Goal: Task Accomplishment & Management: Complete application form

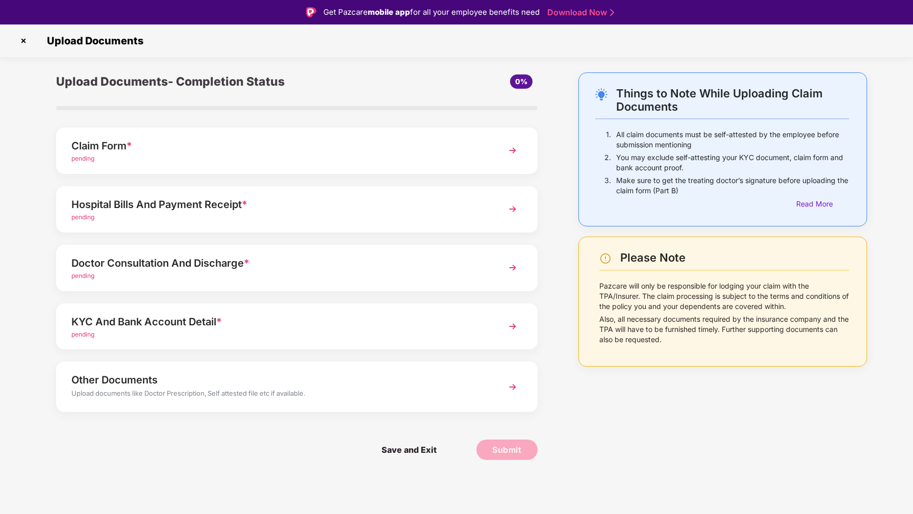
click at [118, 145] on div "Claim Form *" at bounding box center [277, 146] width 413 height 16
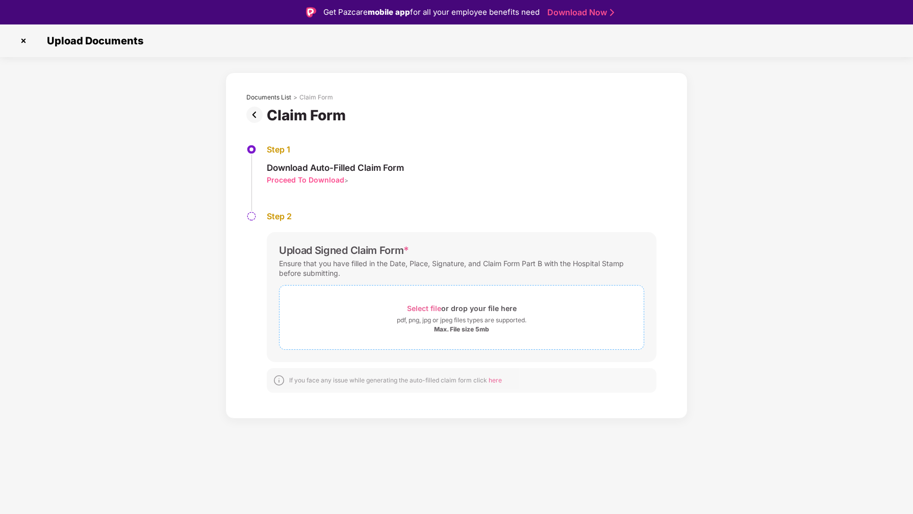
click at [424, 309] on span "Select file" at bounding box center [424, 308] width 34 height 9
click at [436, 310] on span "Select file" at bounding box center [424, 308] width 34 height 9
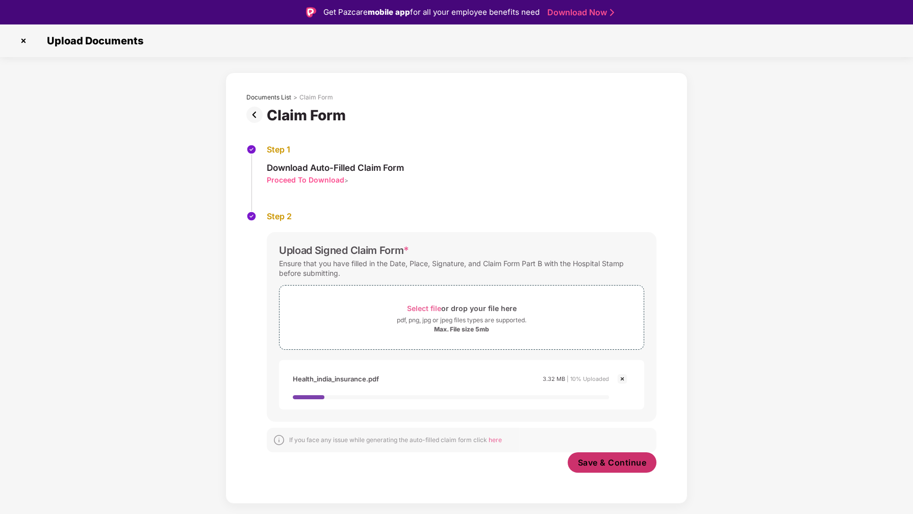
click at [597, 461] on span "Save & Continue" at bounding box center [612, 462] width 69 height 11
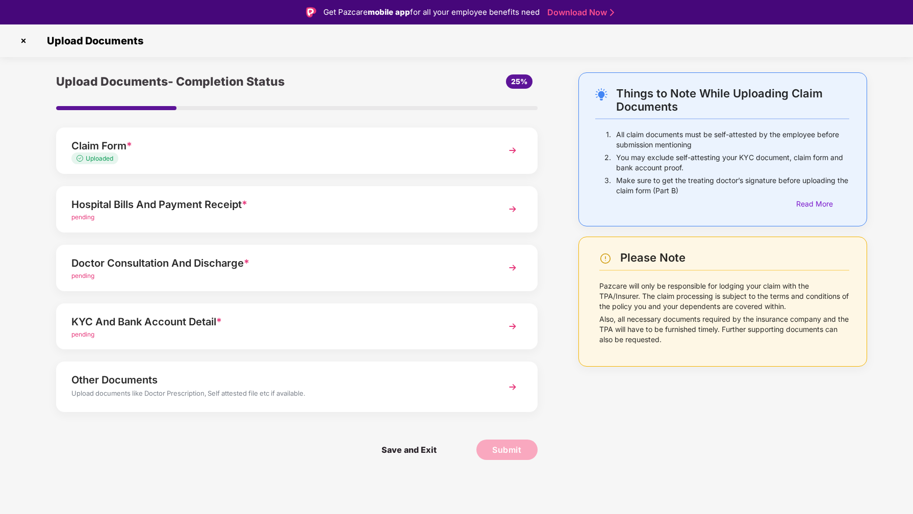
click at [205, 206] on div "Hospital Bills And Payment Receipt *" at bounding box center [277, 204] width 413 height 16
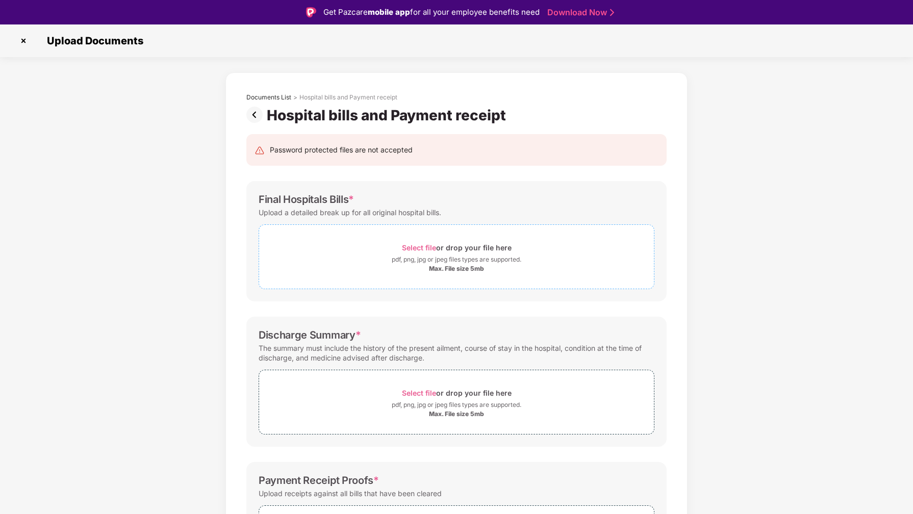
click at [411, 247] on span "Select file" at bounding box center [419, 247] width 34 height 9
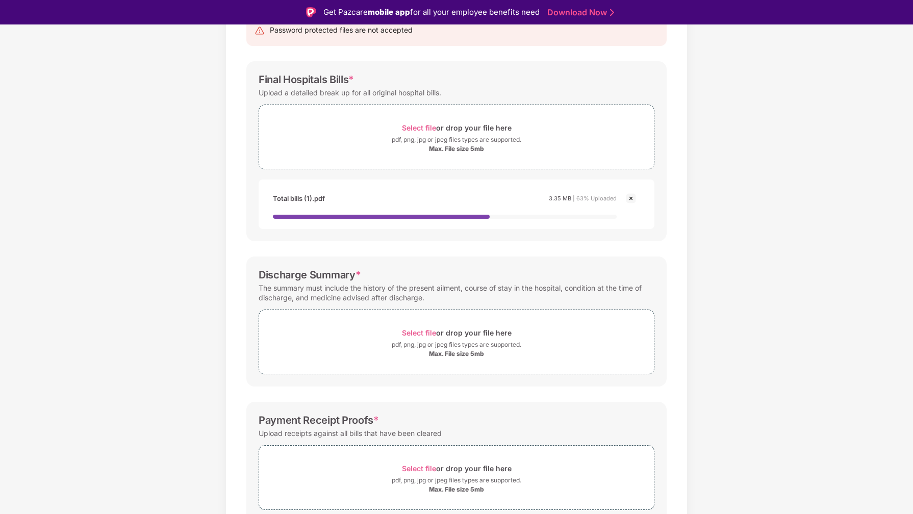
scroll to position [121, 0]
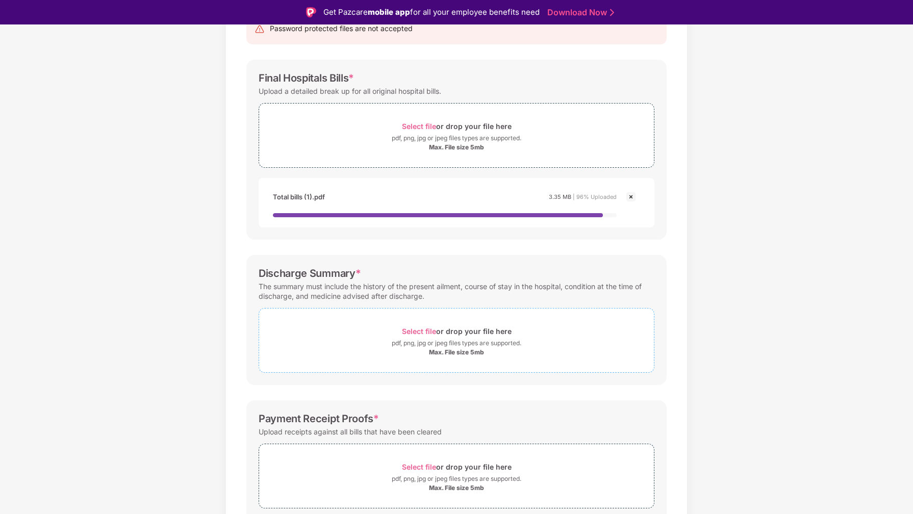
click at [425, 331] on span "Select file" at bounding box center [419, 331] width 34 height 9
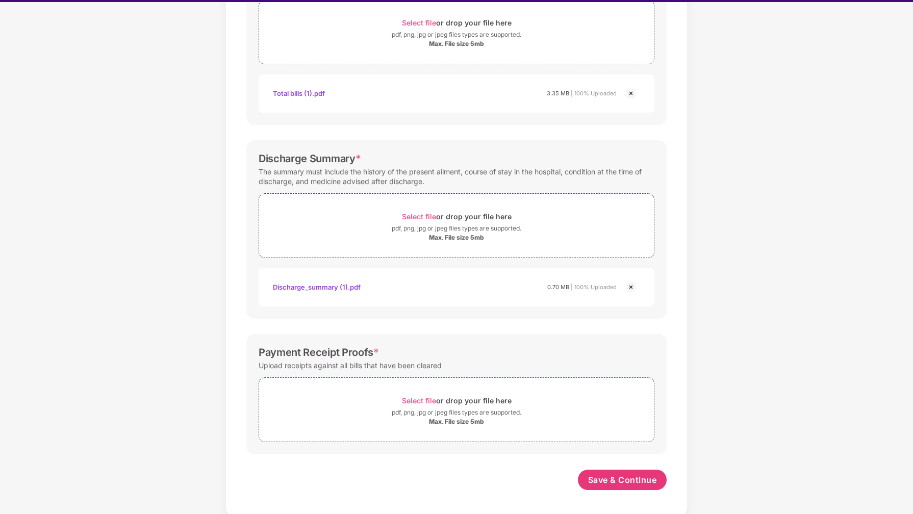
scroll to position [24, 0]
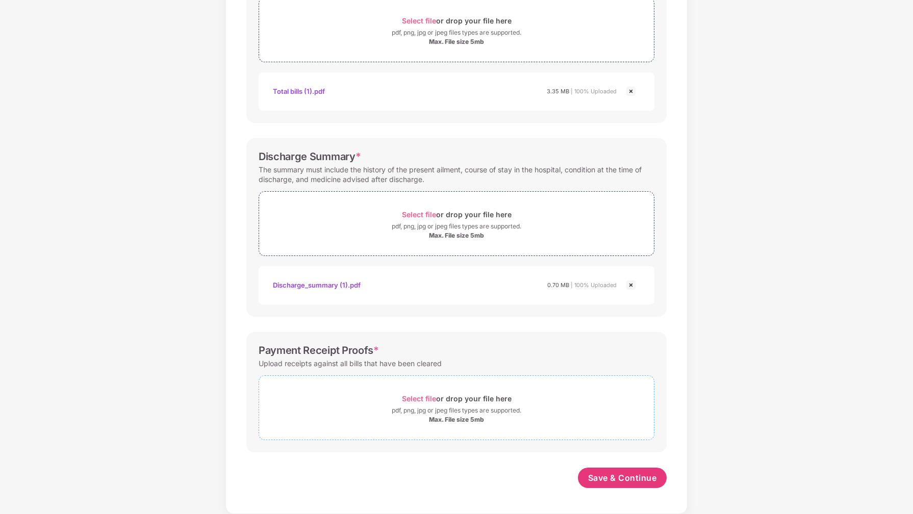
click at [425, 399] on span "Select file" at bounding box center [419, 398] width 34 height 9
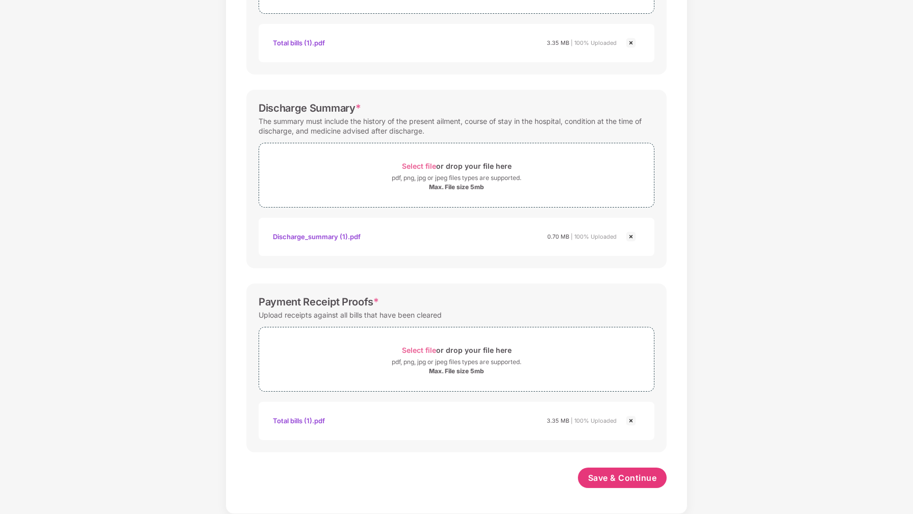
scroll to position [251, 0]
click at [412, 349] on span "Select file" at bounding box center [419, 350] width 34 height 9
click at [313, 421] on div "Total bills (1).pdf" at bounding box center [299, 420] width 52 height 17
click at [635, 477] on span "Save & Continue" at bounding box center [622, 477] width 69 height 11
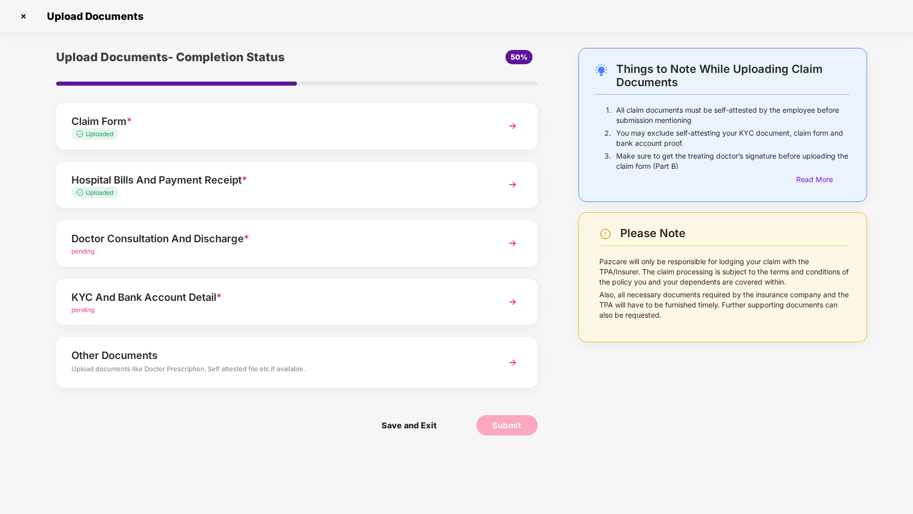
click at [213, 241] on div "Doctor Consultation And Discharge *" at bounding box center [277, 239] width 413 height 16
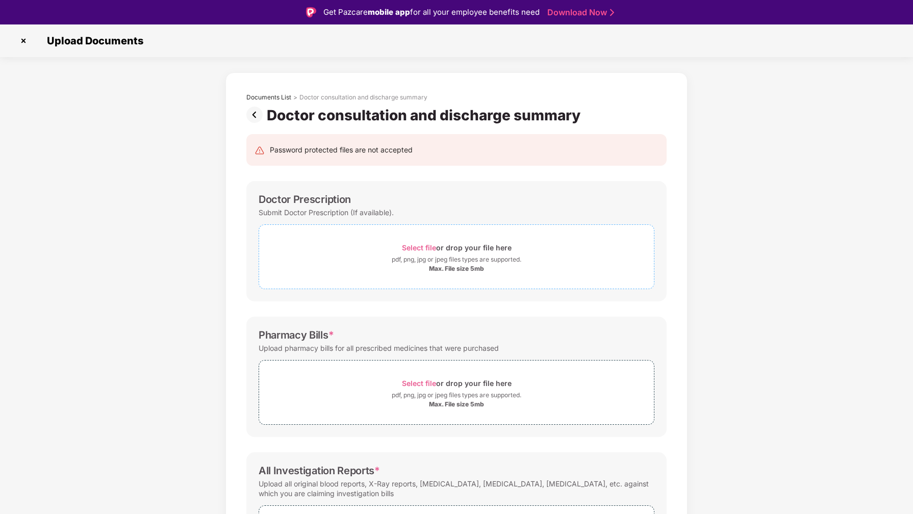
click at [415, 246] on span "Select file" at bounding box center [419, 247] width 34 height 9
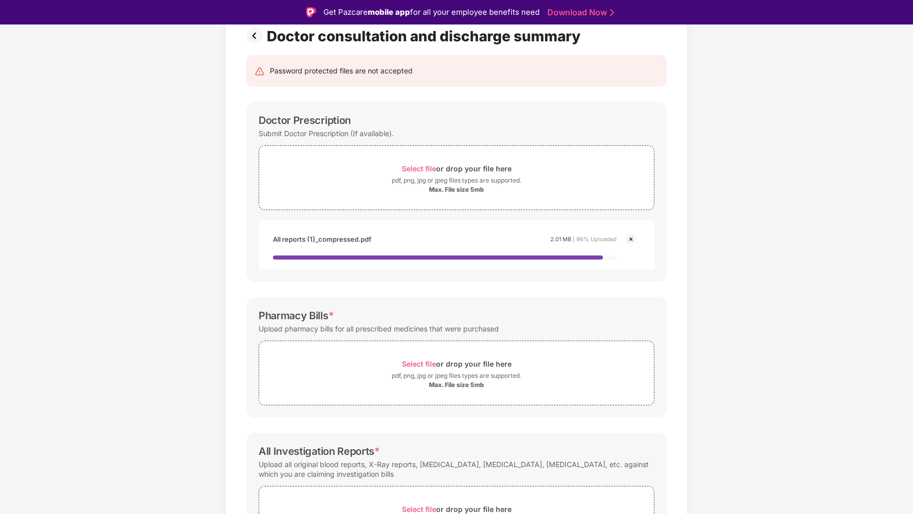
scroll to position [165, 0]
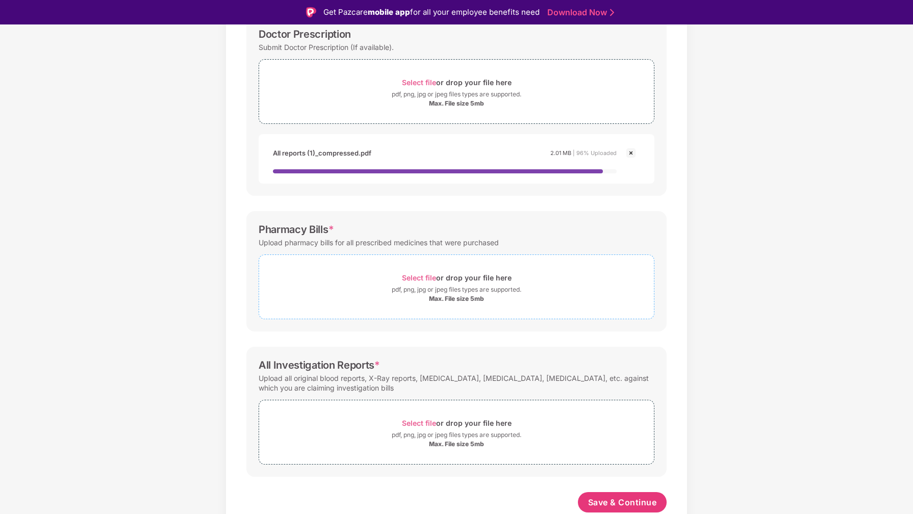
click at [419, 277] on span "Select file" at bounding box center [419, 277] width 34 height 9
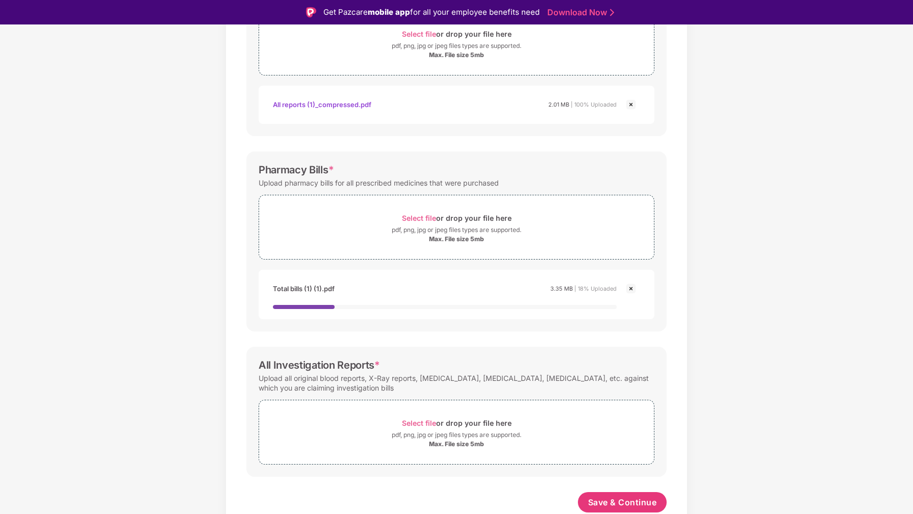
scroll to position [3, 0]
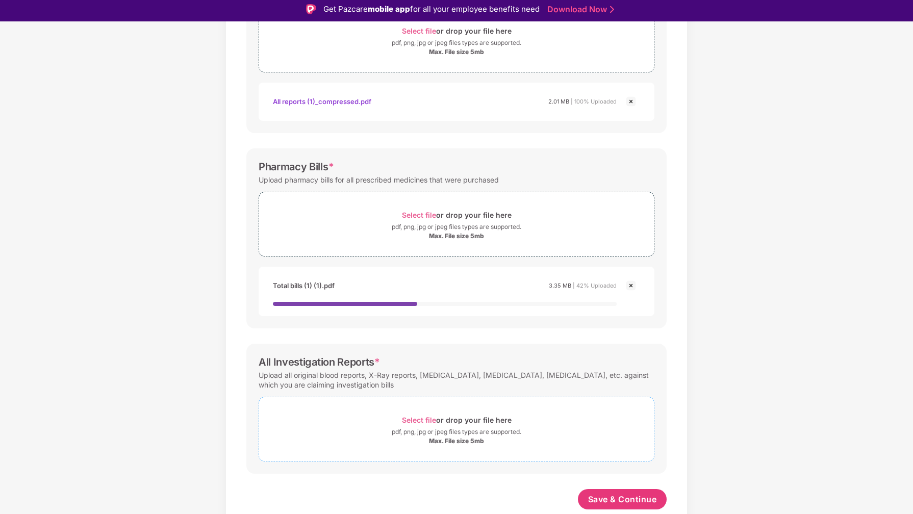
click at [419, 419] on span "Select file" at bounding box center [419, 420] width 34 height 9
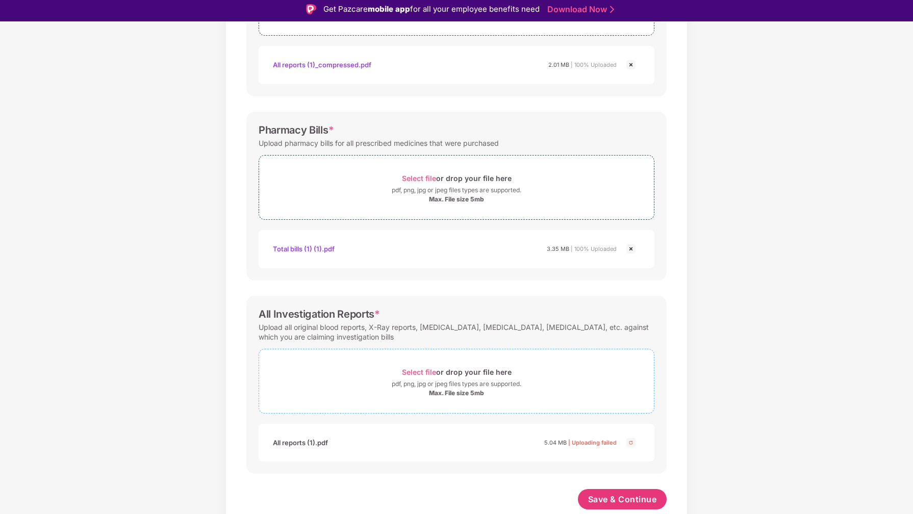
scroll to position [250, 0]
click at [424, 372] on span "Select file" at bounding box center [419, 372] width 34 height 9
click at [424, 374] on span "Select file" at bounding box center [419, 372] width 34 height 9
click at [418, 370] on span "Select file" at bounding box center [419, 372] width 34 height 9
click at [615, 497] on span "Save & Continue" at bounding box center [622, 499] width 69 height 11
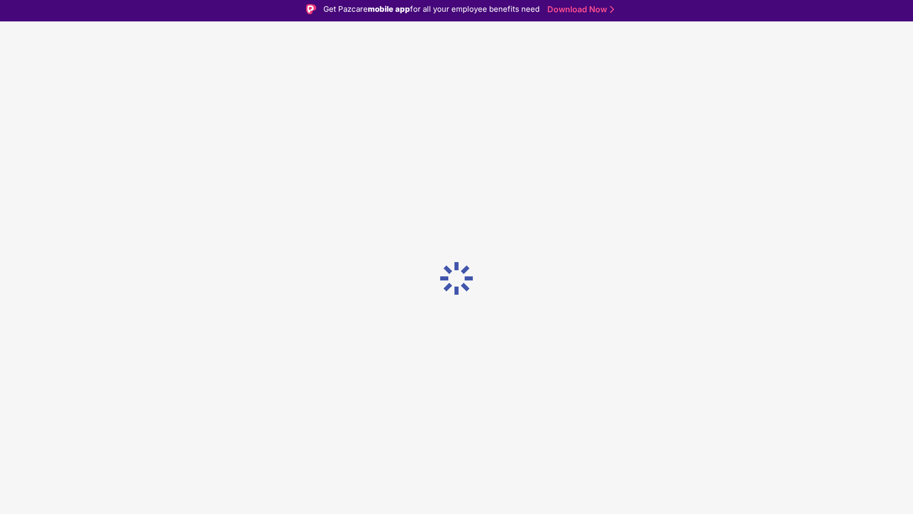
scroll to position [0, 0]
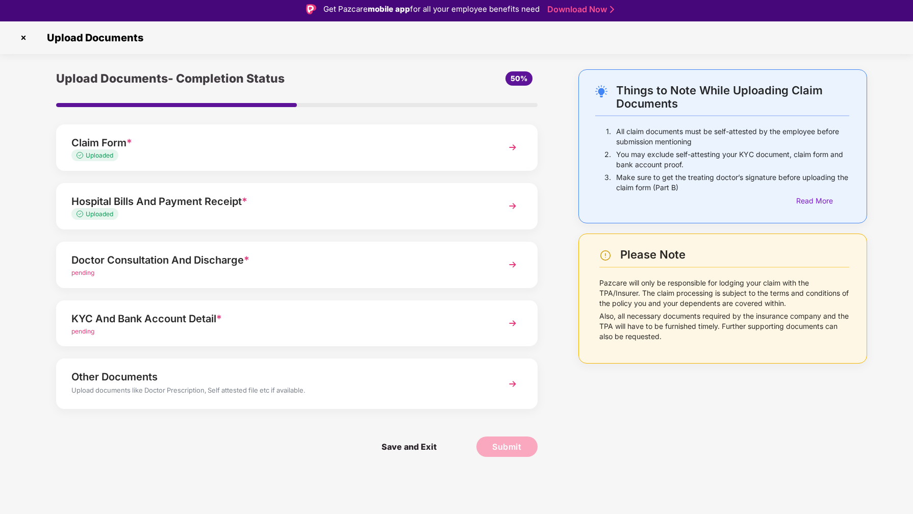
click at [266, 263] on div "Doctor Consultation And Discharge *" at bounding box center [277, 260] width 413 height 16
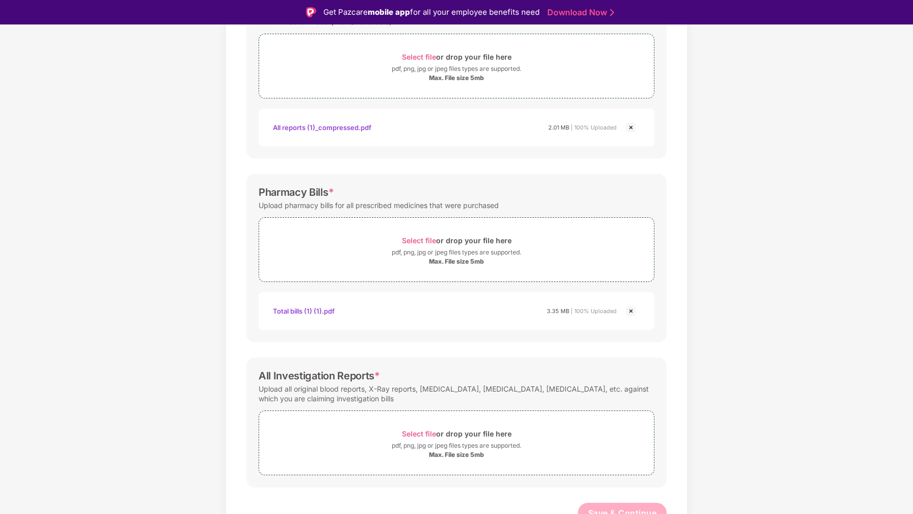
scroll to position [201, 0]
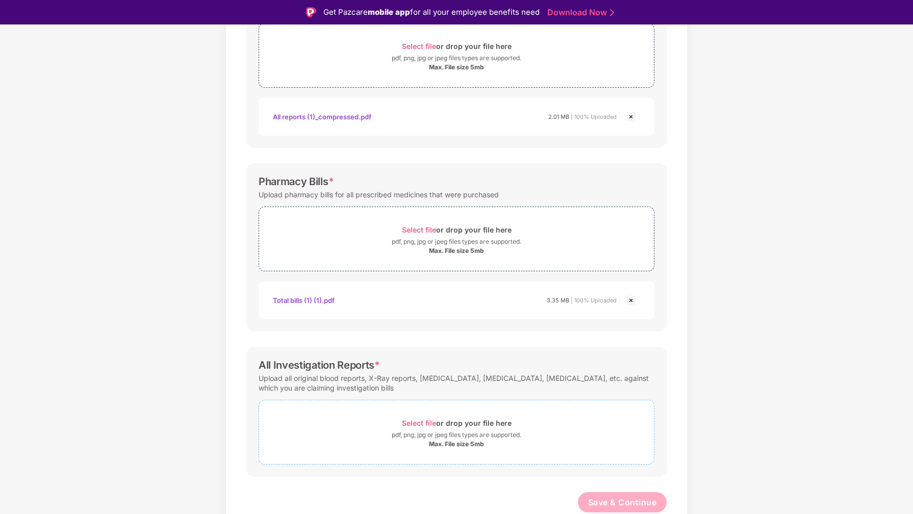
click at [423, 423] on span "Select file" at bounding box center [419, 423] width 34 height 9
click at [424, 425] on span "Select file" at bounding box center [419, 423] width 34 height 9
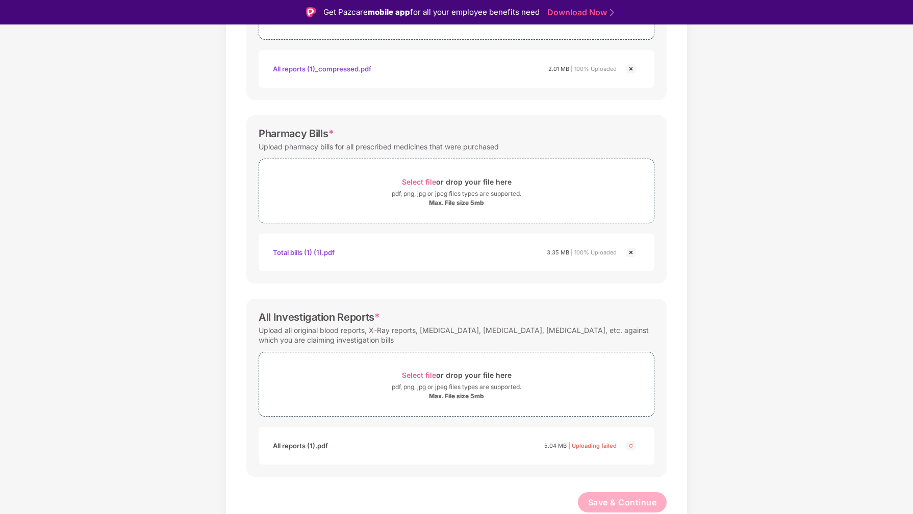
click at [630, 446] on img at bounding box center [631, 446] width 12 height 12
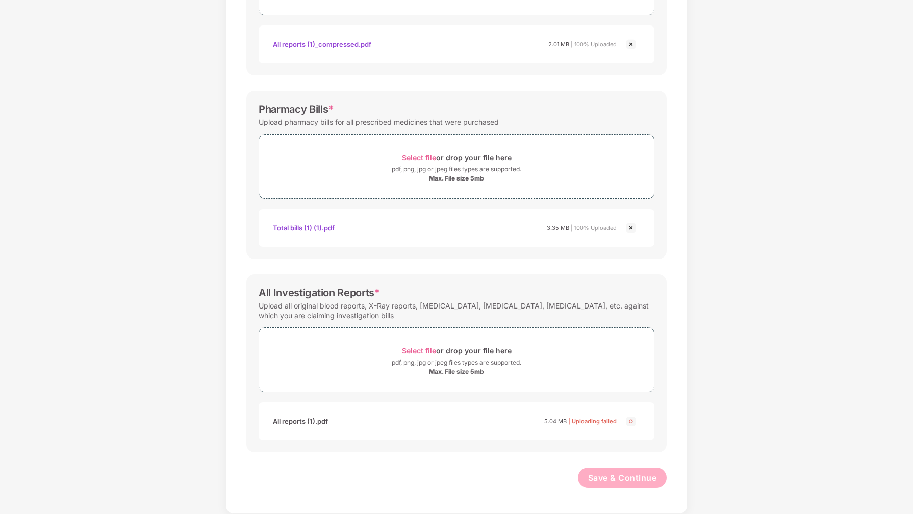
click at [630, 421] on img at bounding box center [631, 421] width 12 height 12
click at [546, 424] on span "5.04 MB" at bounding box center [555, 421] width 22 height 7
click at [628, 422] on img at bounding box center [631, 421] width 12 height 12
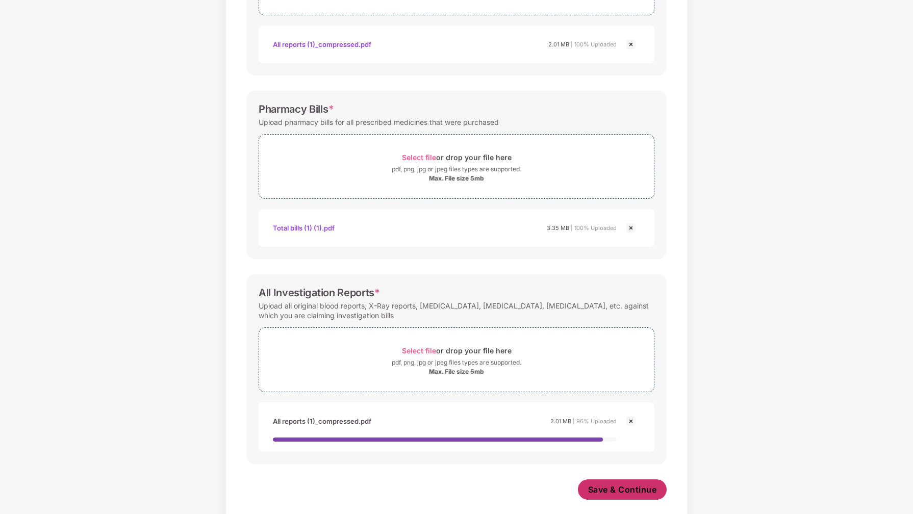
click at [628, 489] on span "Save & Continue" at bounding box center [622, 489] width 69 height 11
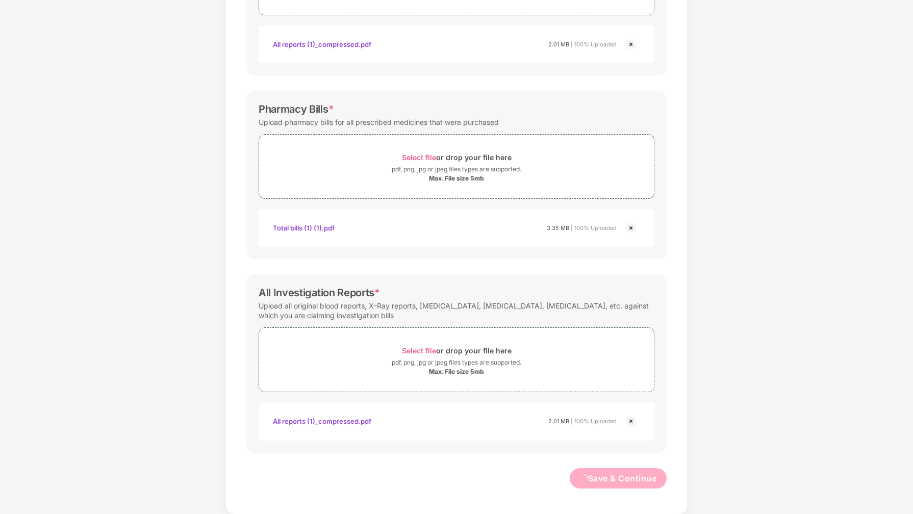
scroll to position [0, 0]
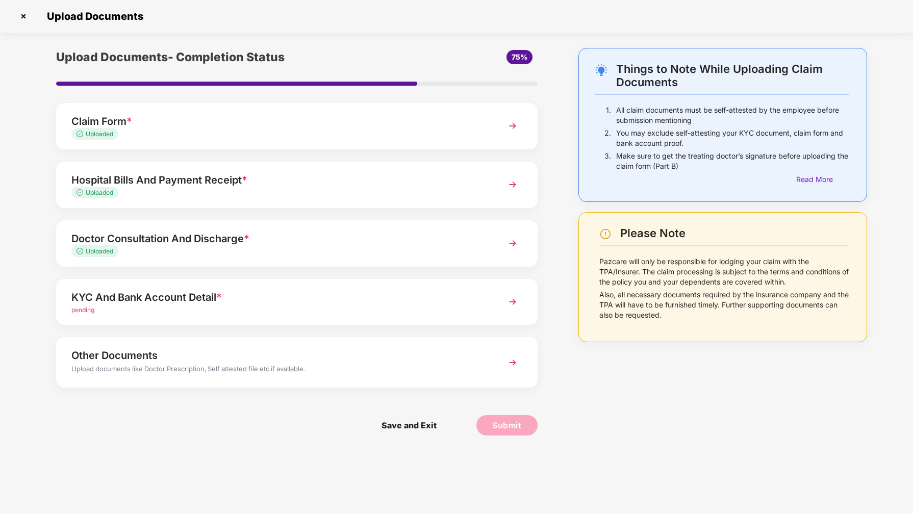
click at [509, 300] on img at bounding box center [512, 302] width 18 height 18
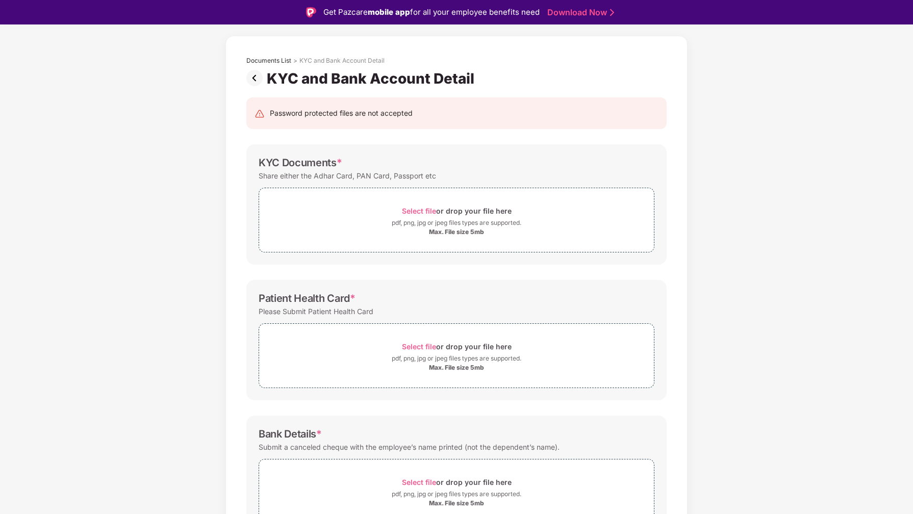
scroll to position [38, 0]
click at [414, 210] on span "Select file" at bounding box center [419, 210] width 34 height 9
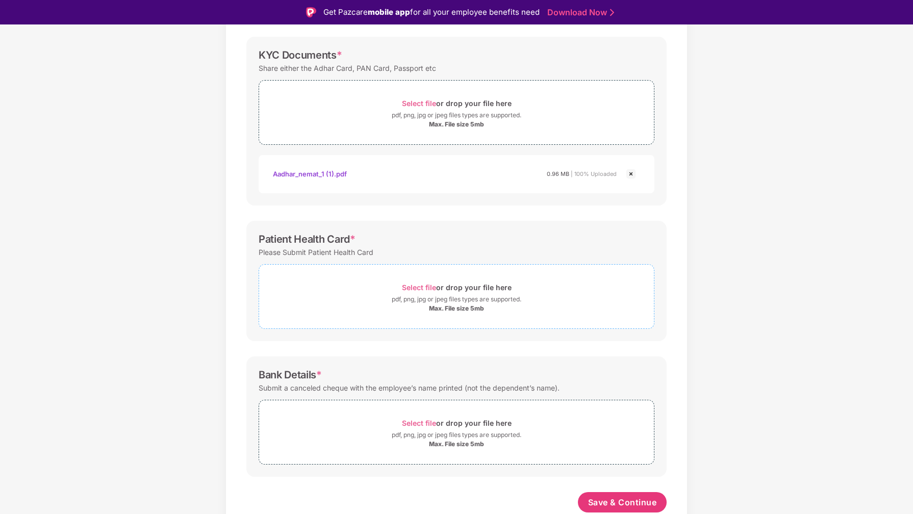
scroll to position [144, 0]
click at [408, 288] on span "Select file" at bounding box center [419, 287] width 34 height 9
click at [417, 290] on span "Select file" at bounding box center [419, 287] width 34 height 9
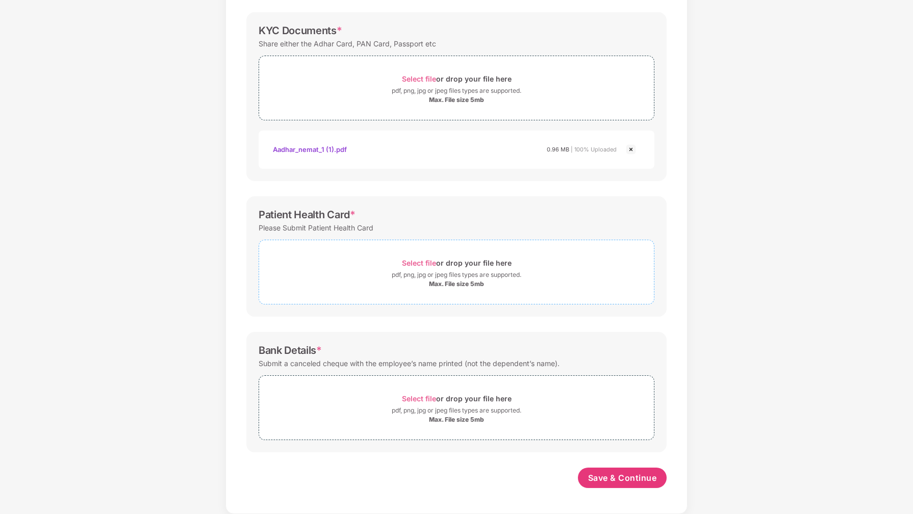
click at [423, 262] on span "Select file" at bounding box center [419, 263] width 34 height 9
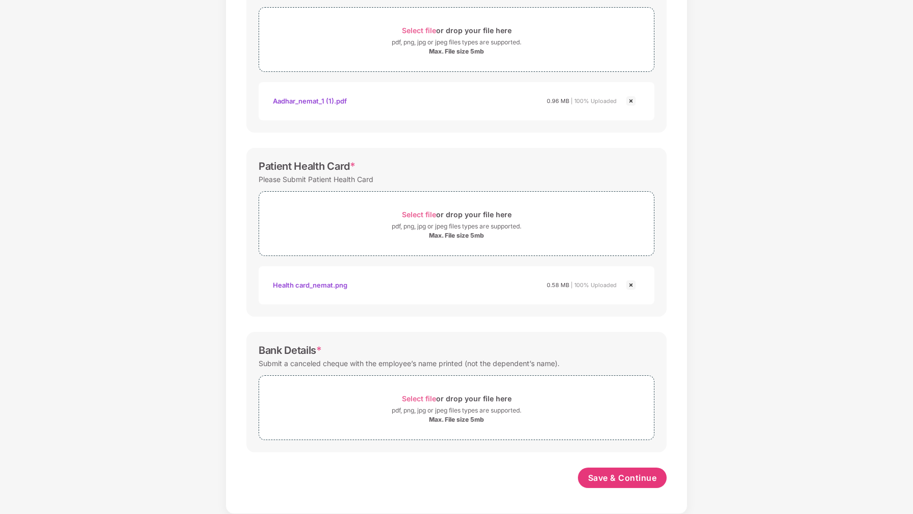
scroll to position [193, 0]
click at [427, 399] on span "Select file" at bounding box center [419, 398] width 34 height 9
click at [428, 399] on span "Select file" at bounding box center [419, 398] width 34 height 9
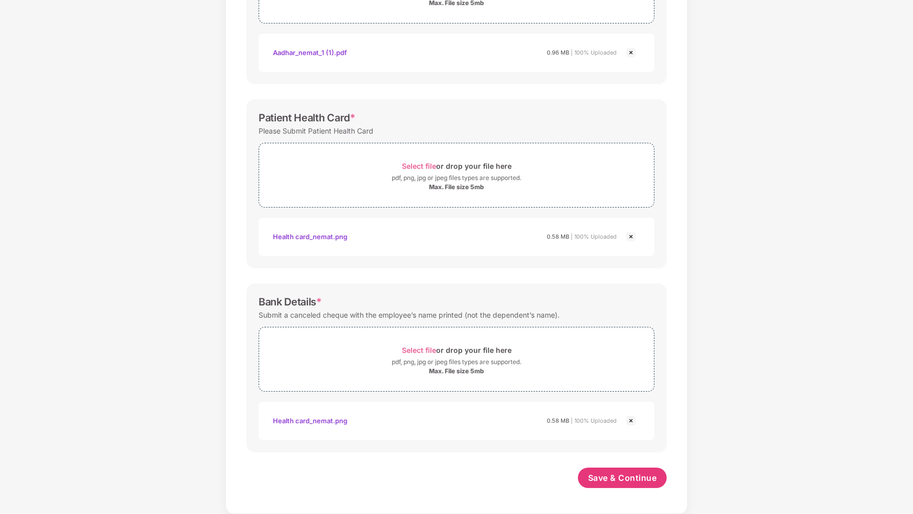
scroll to position [241, 0]
click at [630, 423] on img at bounding box center [631, 421] width 12 height 12
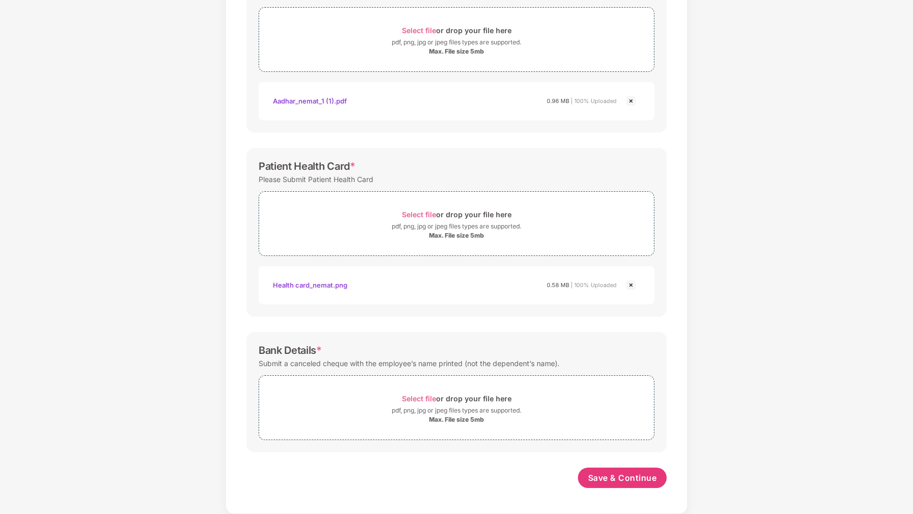
scroll to position [193, 0]
click at [423, 399] on span "Select file" at bounding box center [419, 398] width 34 height 9
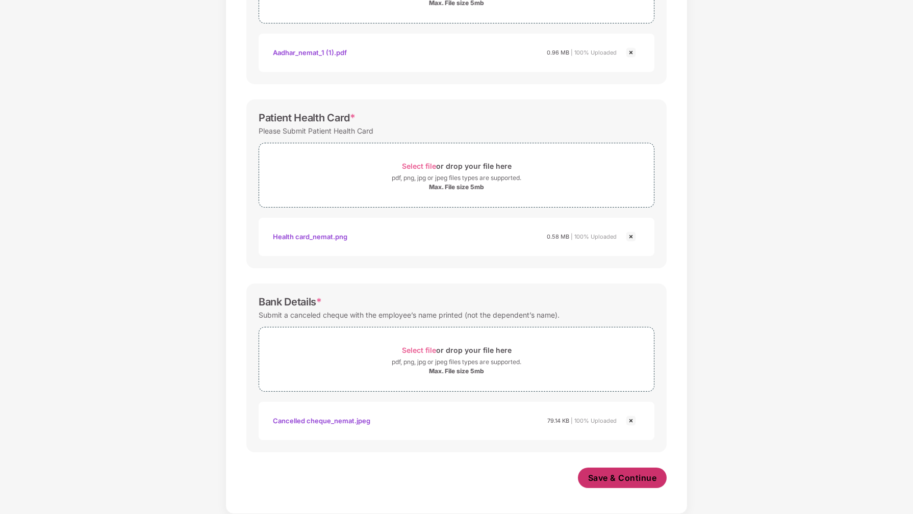
click at [627, 478] on span "Save & Continue" at bounding box center [622, 477] width 69 height 11
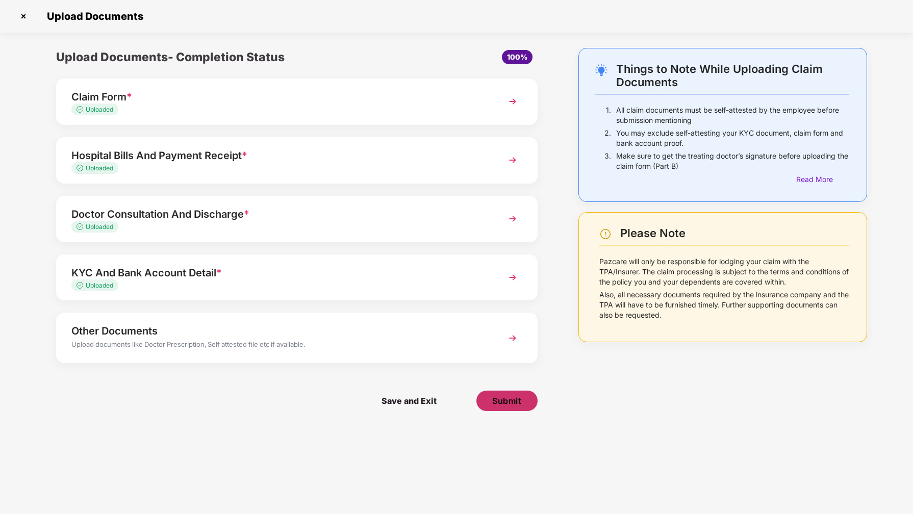
click at [513, 401] on span "Submit" at bounding box center [506, 400] width 29 height 11
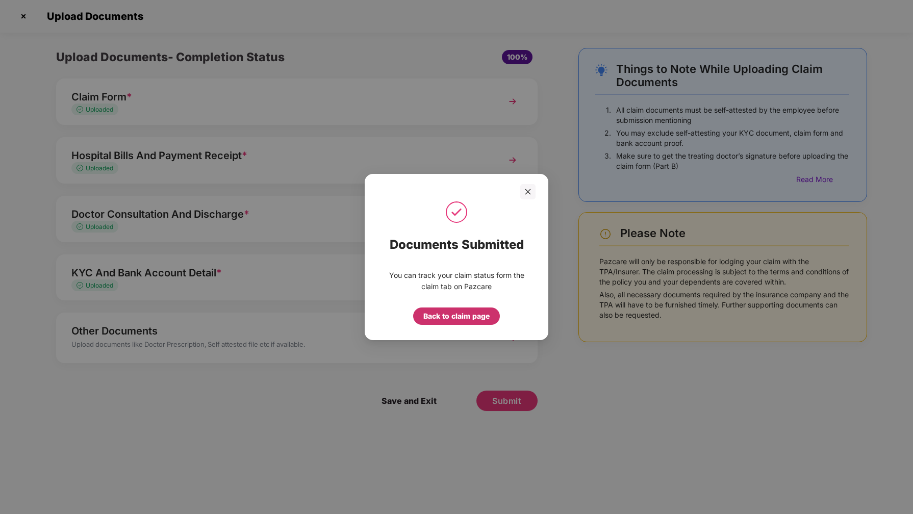
click at [483, 319] on div "Back to claim page" at bounding box center [456, 316] width 66 height 11
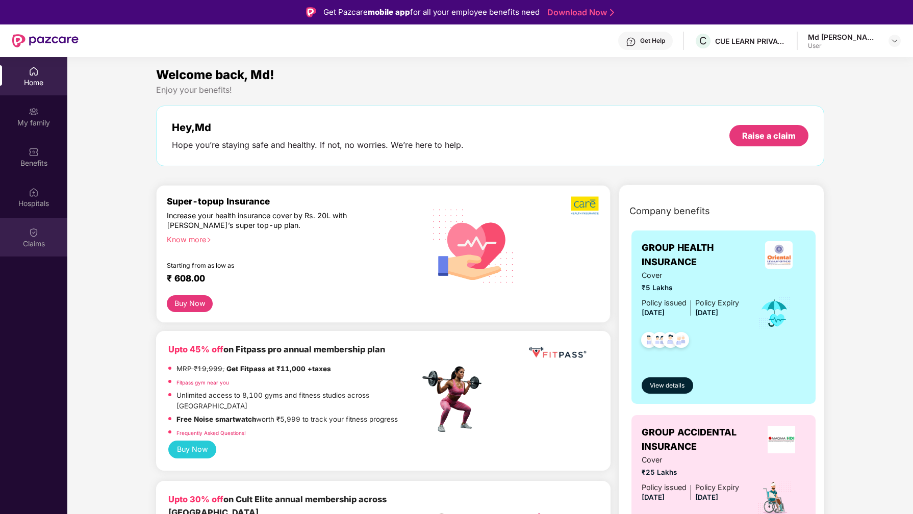
click at [35, 230] on img at bounding box center [34, 232] width 10 height 10
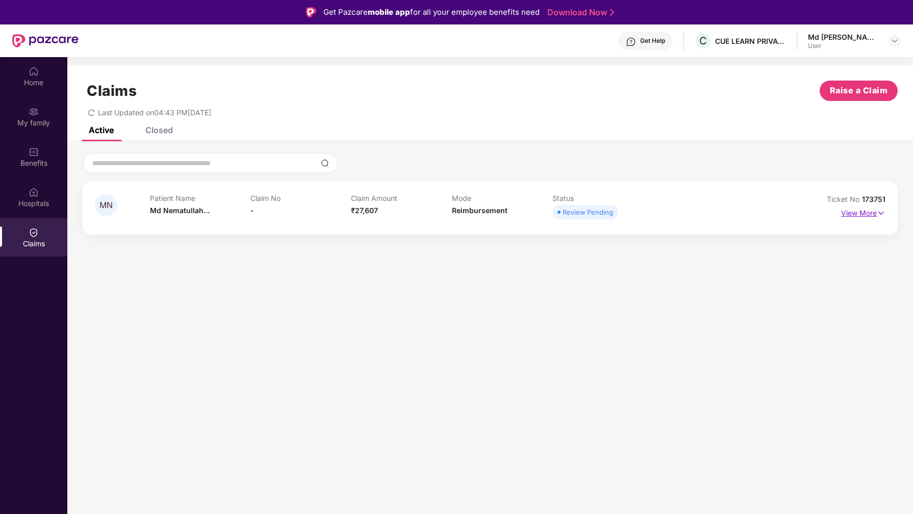
click at [854, 213] on p "View More" at bounding box center [863, 212] width 44 height 14
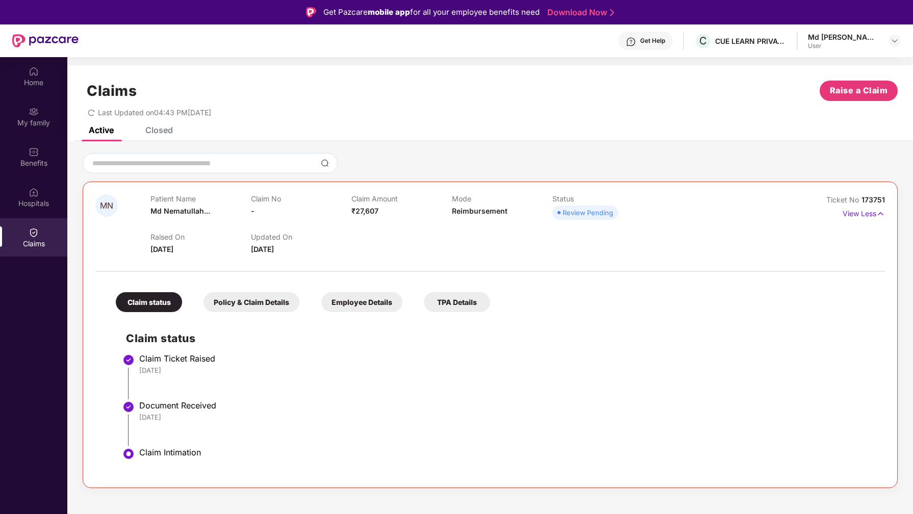
click at [353, 300] on div "Employee Details" at bounding box center [361, 302] width 81 height 20
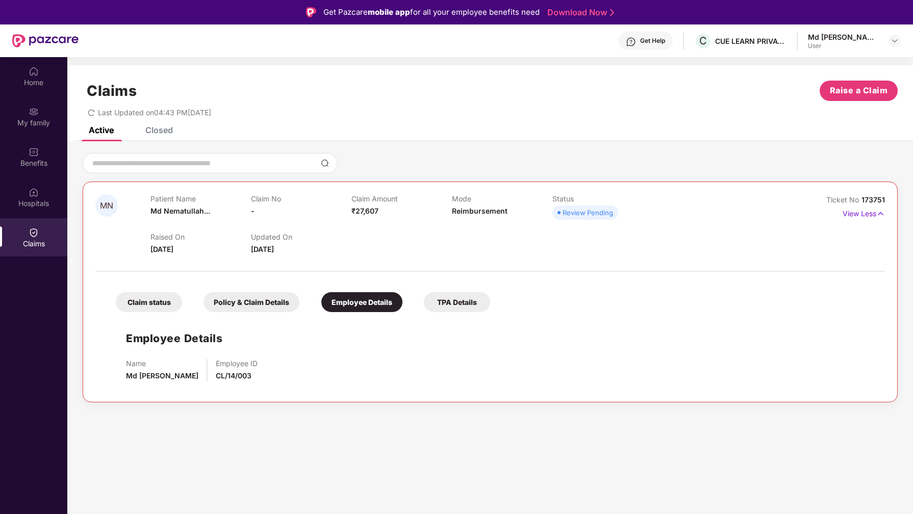
click at [278, 302] on div "Policy & Claim Details" at bounding box center [251, 302] width 96 height 20
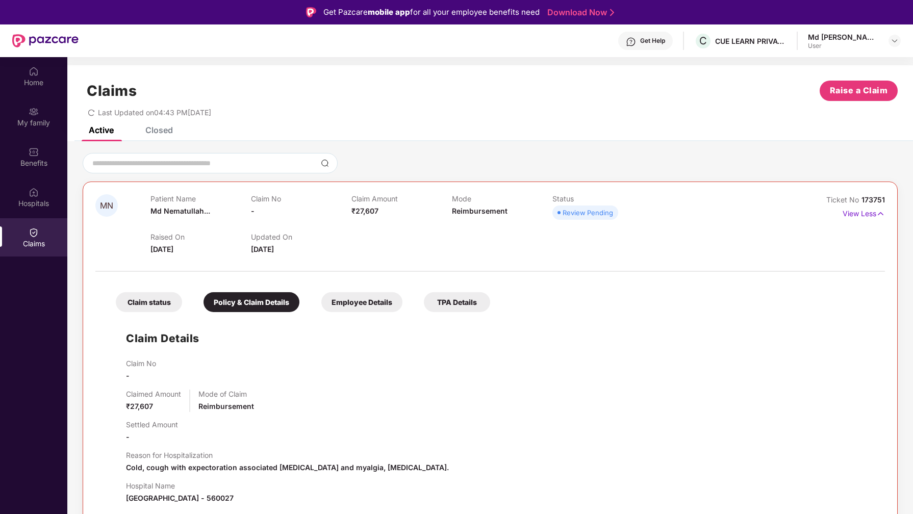
scroll to position [63, 0]
